Goal: Find specific page/section: Find specific page/section

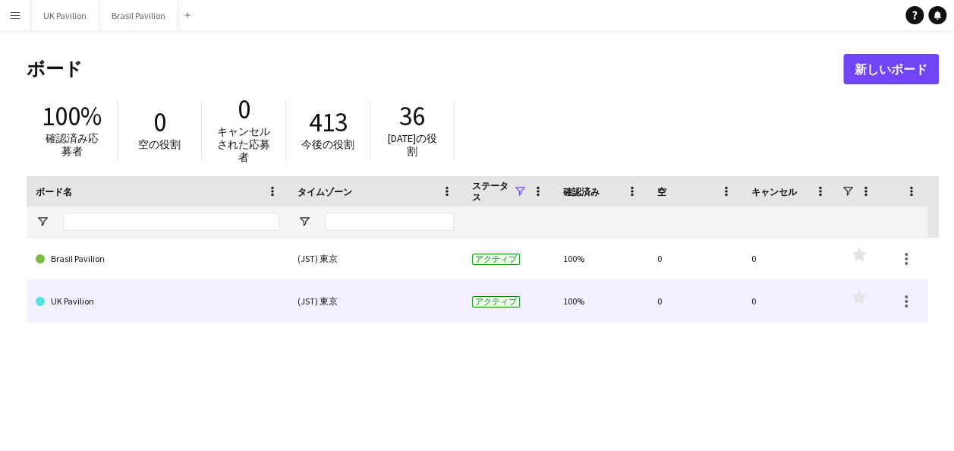
click at [144, 293] on link "UK Pavilion" at bounding box center [158, 301] width 244 height 43
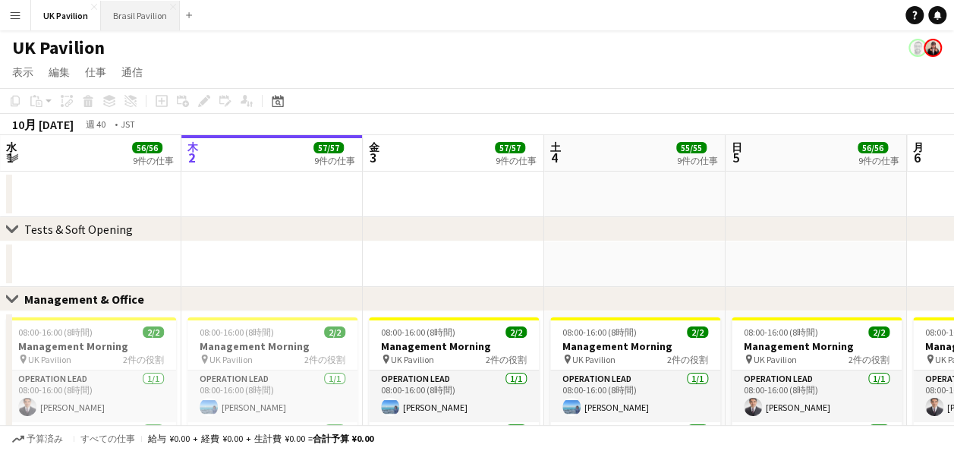
click at [146, 18] on button "Brasil Pavilion 閉じる" at bounding box center [140, 16] width 79 height 30
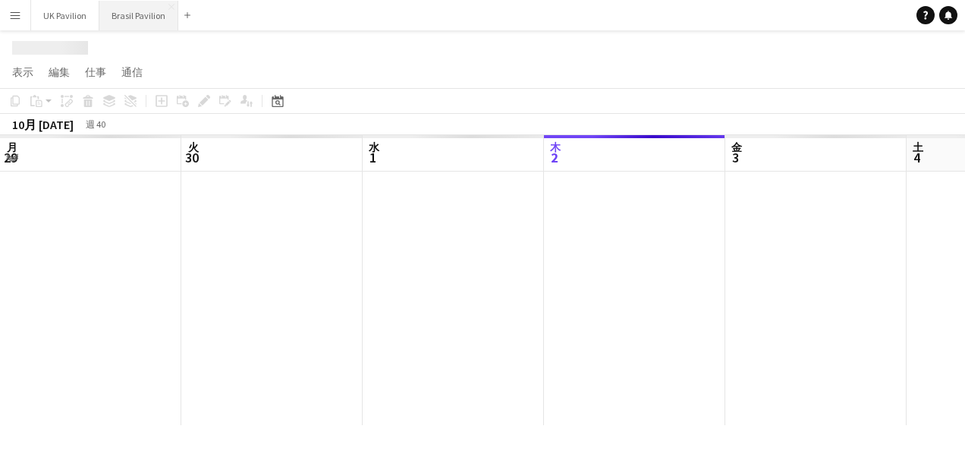
scroll to position [0, 363]
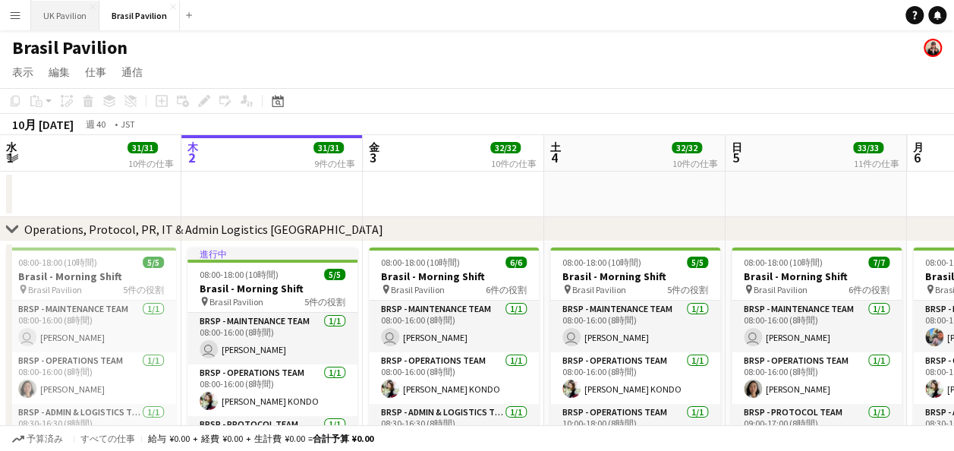
click at [55, 20] on button "UK Pavilion 閉じる" at bounding box center [65, 16] width 68 height 30
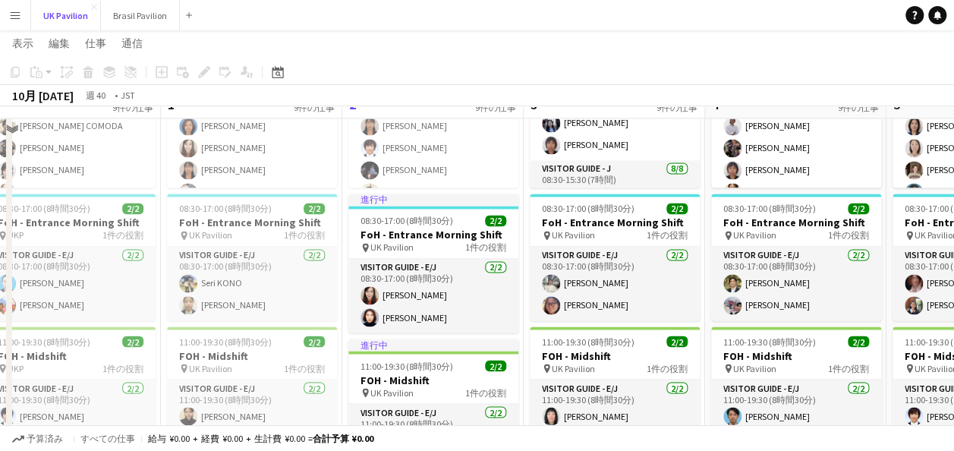
scroll to position [1151, 0]
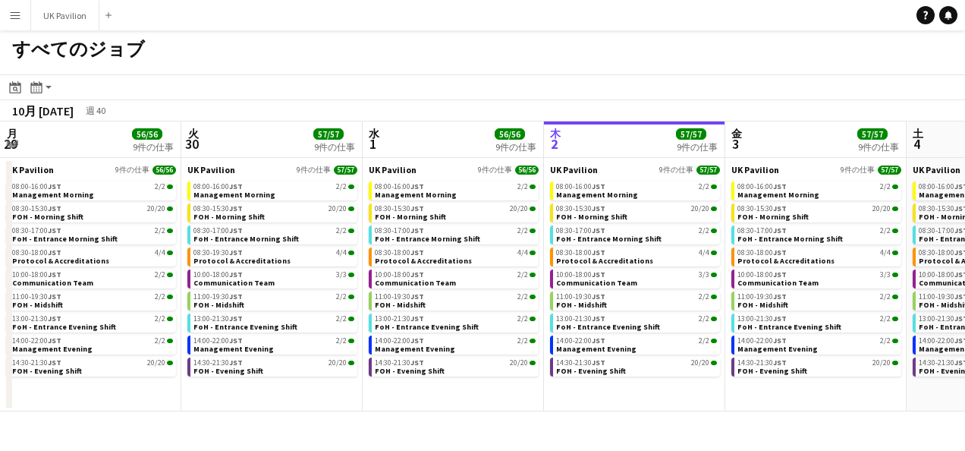
scroll to position [0, 363]
